Goal: Obtain resource: Download file/media

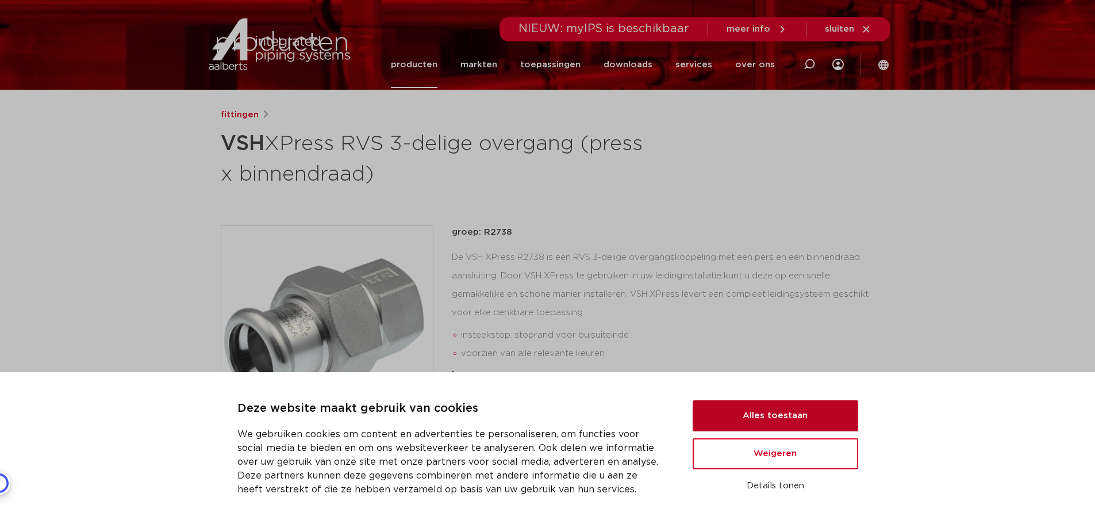
click at [801, 413] on button "Alles toestaan" at bounding box center [776, 415] width 166 height 31
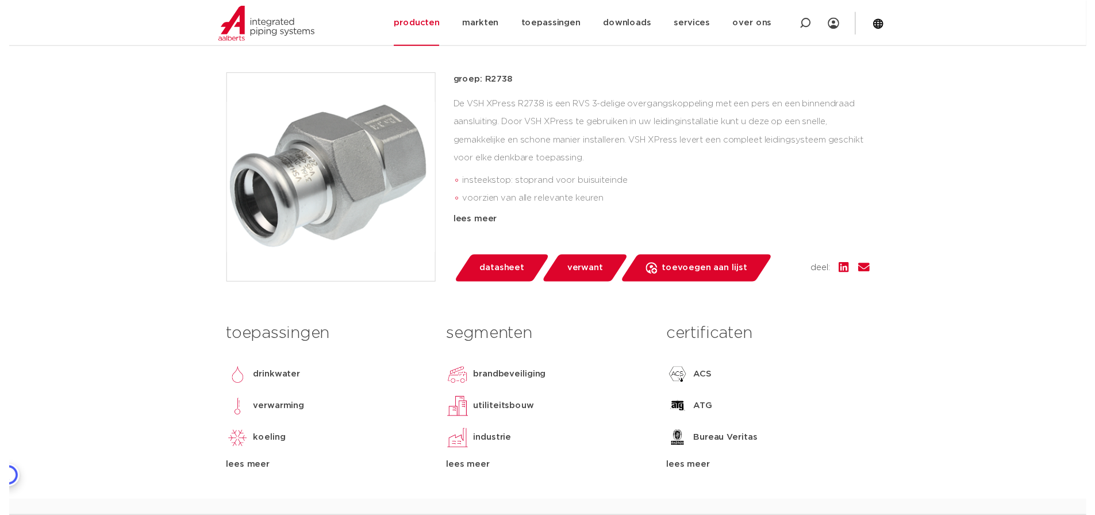
scroll to position [268, 0]
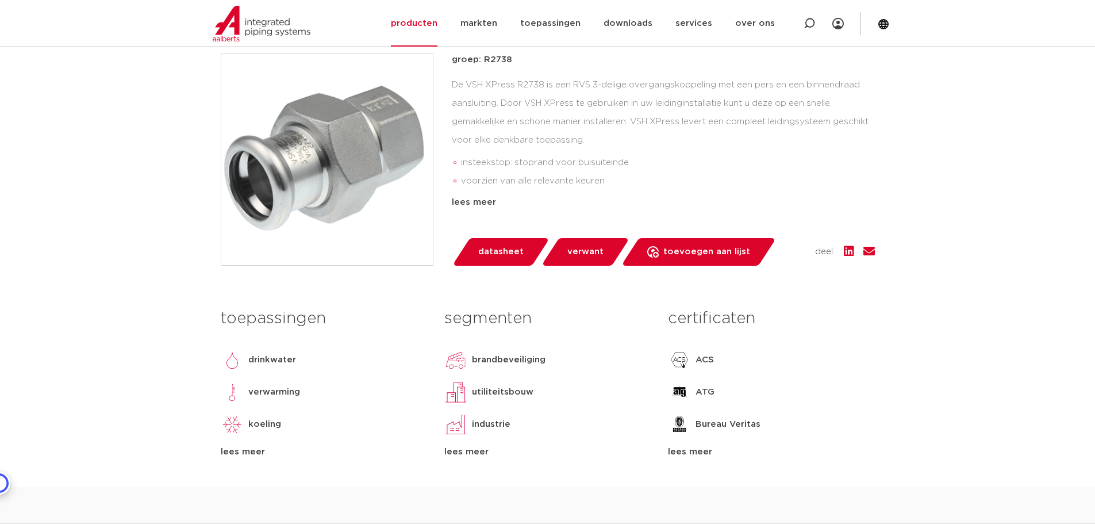
click at [501, 250] on span "datasheet" at bounding box center [500, 252] width 45 height 18
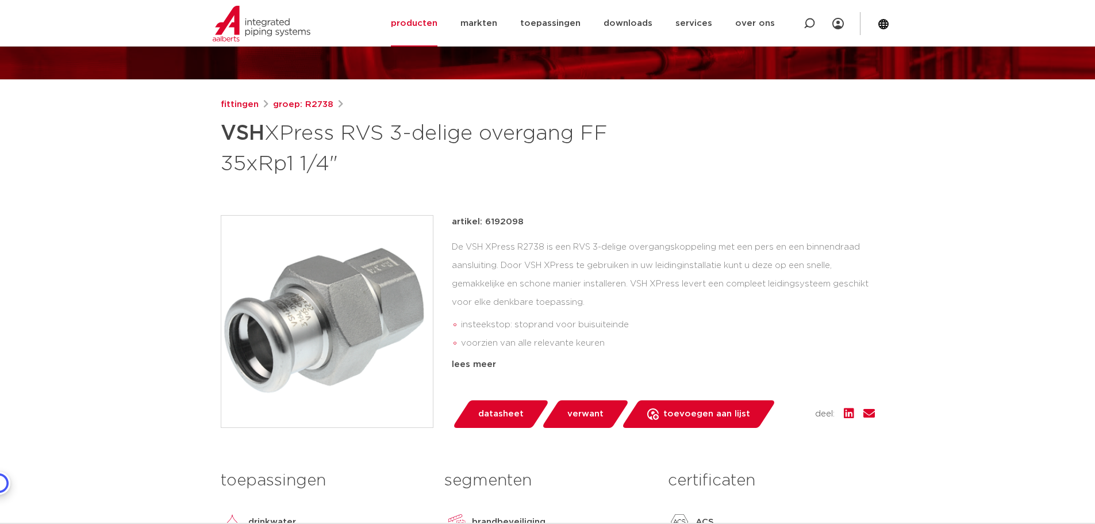
scroll to position [115, 0]
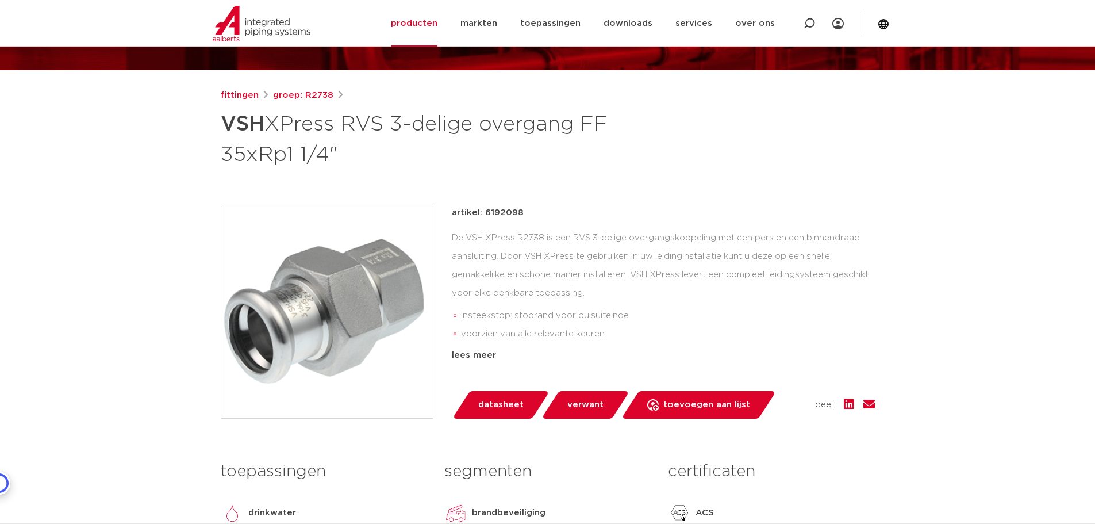
click at [831, 127] on div "fittingen groep: R2738 VSH XPress RVS 3-delige overgang FF 35xRp1 1/4"" at bounding box center [548, 129] width 654 height 80
